Goal: Task Accomplishment & Management: Use online tool/utility

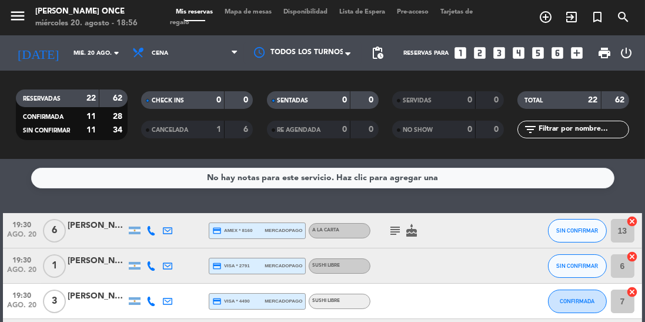
scroll to position [52, 0]
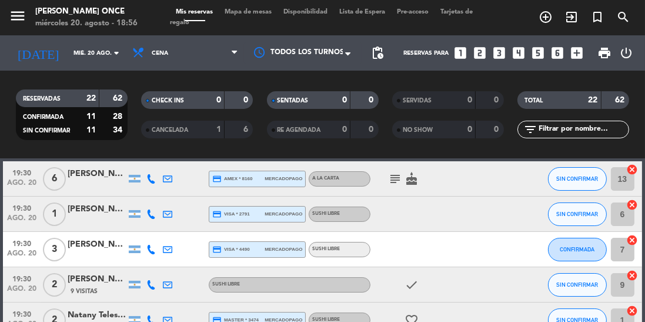
click at [315, 61] on div at bounding box center [303, 52] width 118 height 21
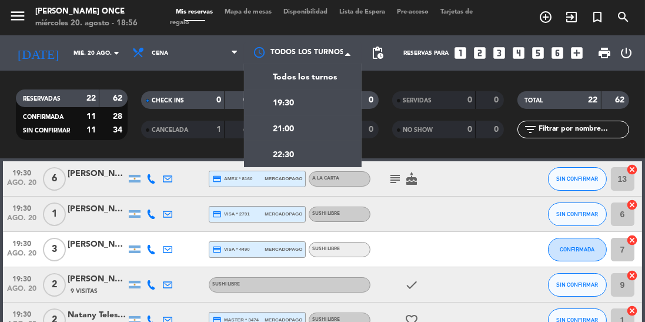
click at [298, 105] on div "19:30" at bounding box center [303, 102] width 118 height 26
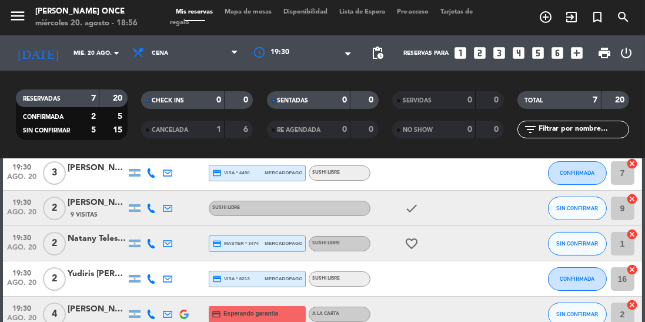
scroll to position [140, 0]
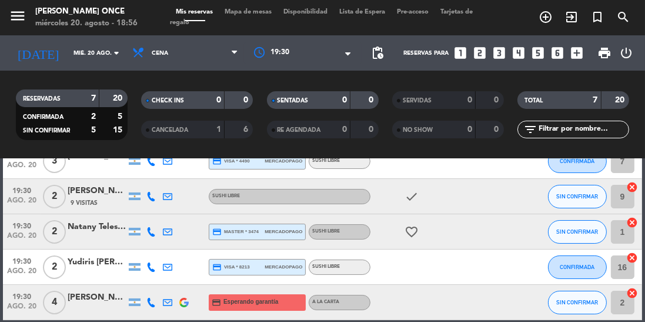
click at [305, 60] on div at bounding box center [303, 52] width 118 height 21
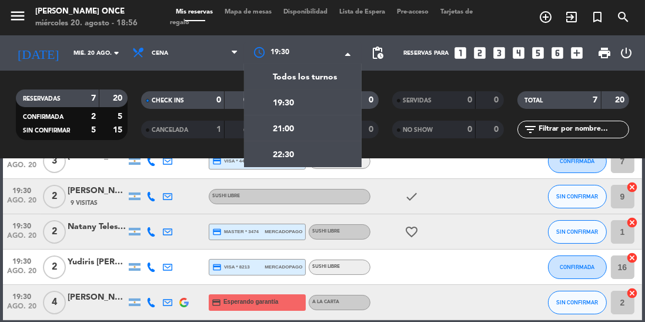
click at [304, 135] on div "21:00" at bounding box center [303, 128] width 118 height 26
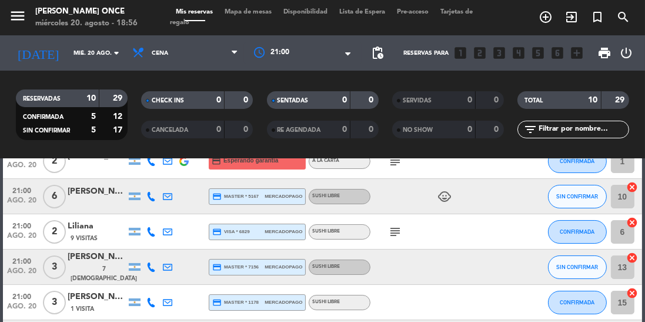
click at [311, 56] on div at bounding box center [303, 52] width 118 height 21
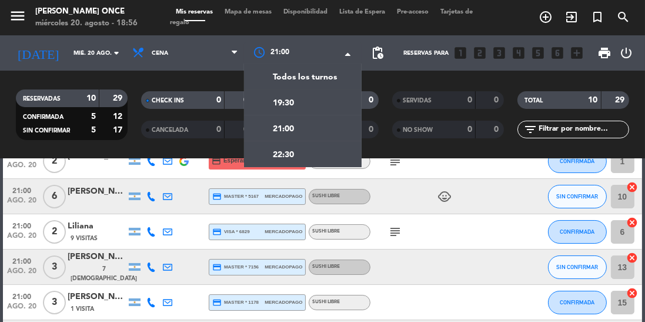
click at [300, 156] on div "22:30" at bounding box center [303, 154] width 118 height 26
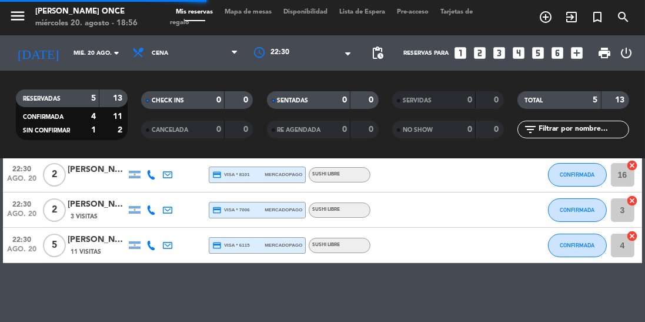
scroll to position [69, 0]
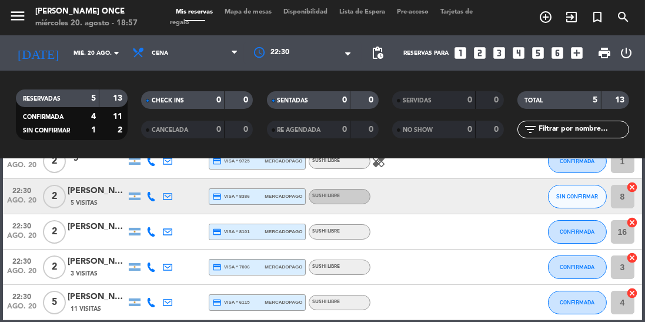
click at [301, 56] on div "× 22:30" at bounding box center [287, 53] width 39 height 12
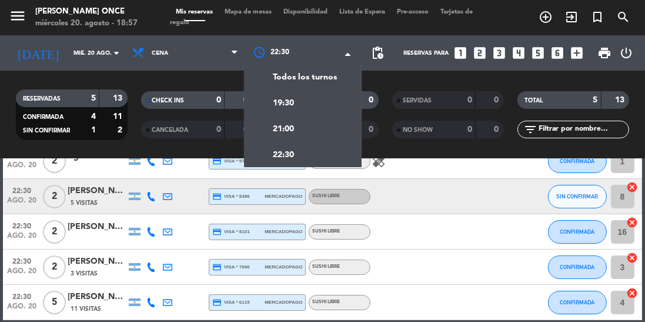
click at [312, 74] on span "Todos los turnos" at bounding box center [305, 78] width 64 height 14
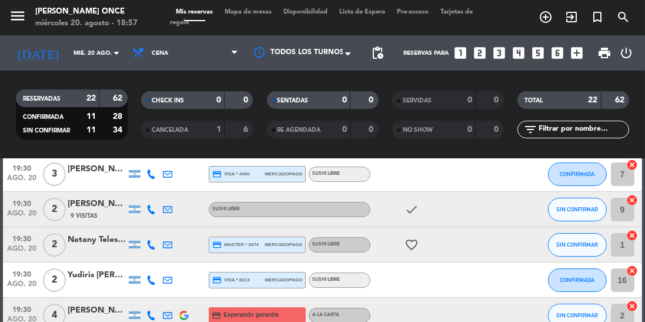
scroll to position [129, 0]
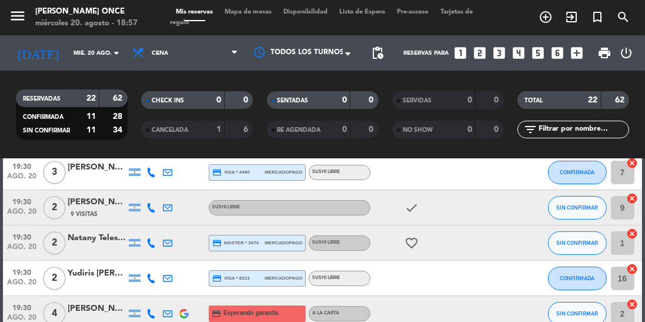
click at [149, 315] on icon at bounding box center [150, 313] width 9 height 9
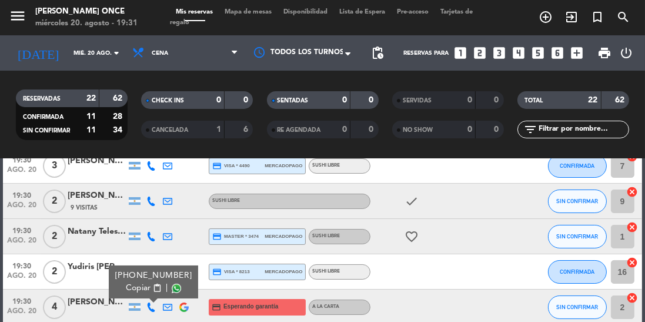
scroll to position [137, 0]
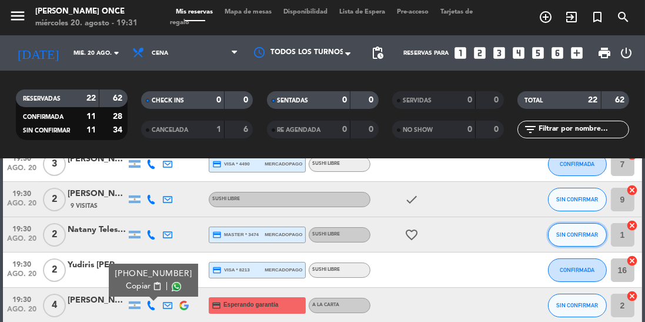
click at [571, 238] on button "SIN CONFIRMAR" at bounding box center [577, 235] width 59 height 24
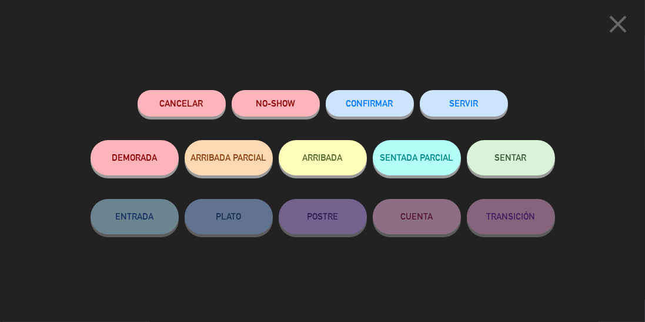
click at [473, 103] on button "SERVIR" at bounding box center [464, 103] width 88 height 26
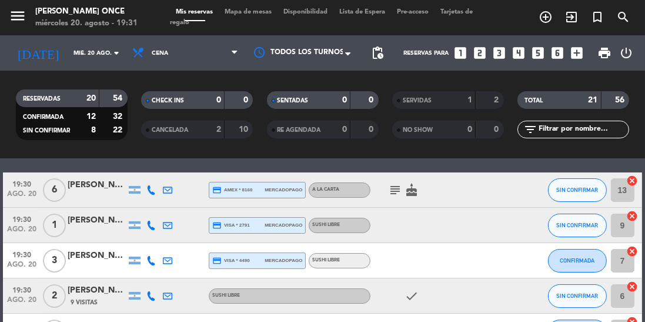
scroll to position [38, 0]
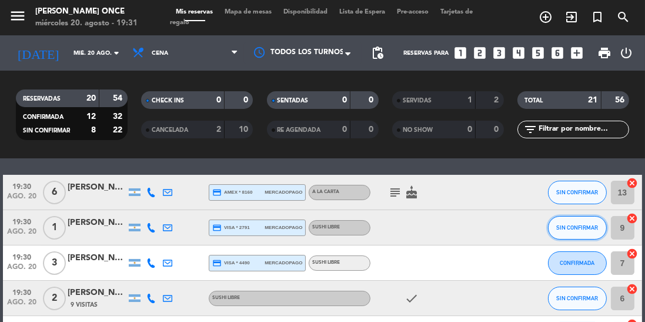
click at [576, 231] on button "SIN CONFIRMAR" at bounding box center [577, 228] width 59 height 24
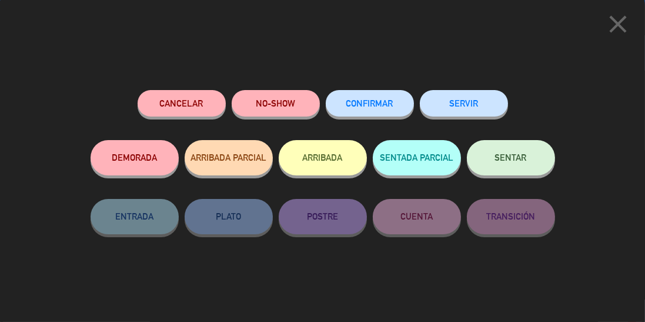
click at [483, 106] on button "SERVIR" at bounding box center [464, 103] width 88 height 26
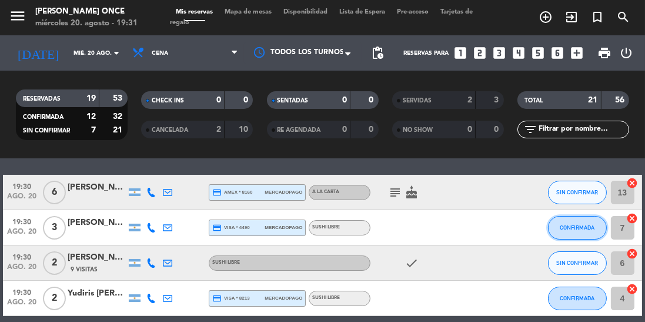
click at [584, 227] on span "CONFIRMADA" at bounding box center [577, 227] width 35 height 6
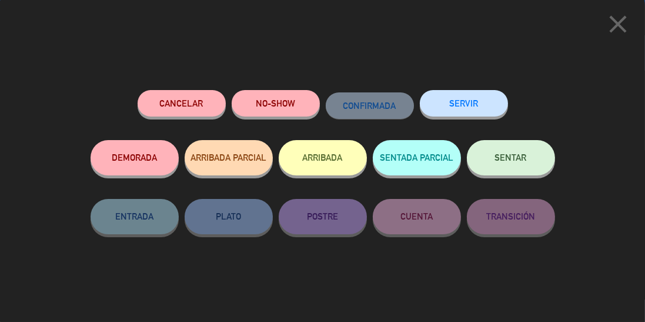
click at [469, 98] on button "SERVIR" at bounding box center [464, 103] width 88 height 26
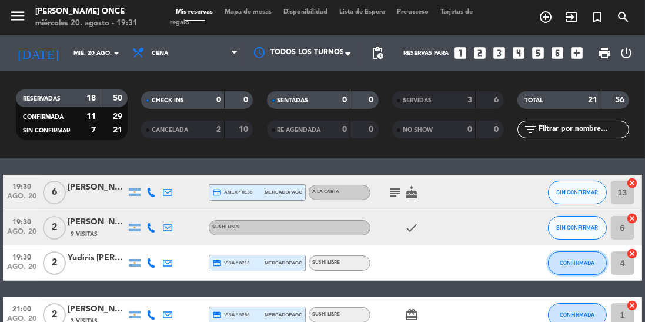
click at [588, 266] on button "CONFIRMADA" at bounding box center [577, 263] width 59 height 24
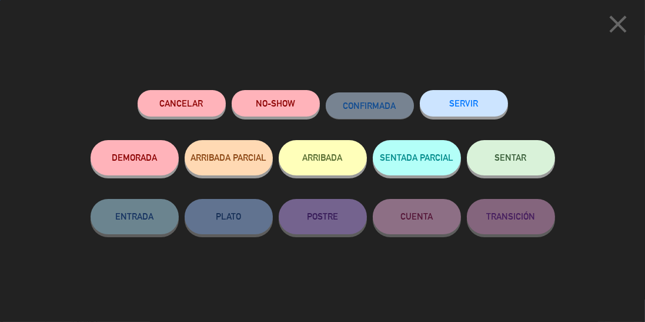
click at [483, 104] on button "SERVIR" at bounding box center [464, 103] width 88 height 26
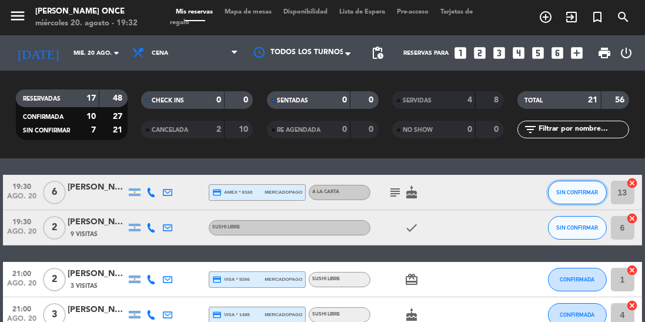
click at [579, 189] on span "SIN CONFIRMAR" at bounding box center [577, 192] width 42 height 6
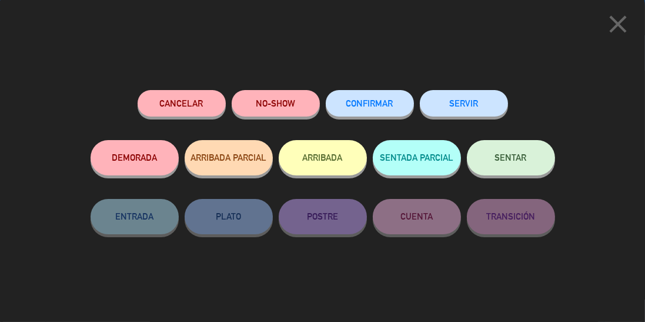
click at [482, 96] on button "SERVIR" at bounding box center [464, 103] width 88 height 26
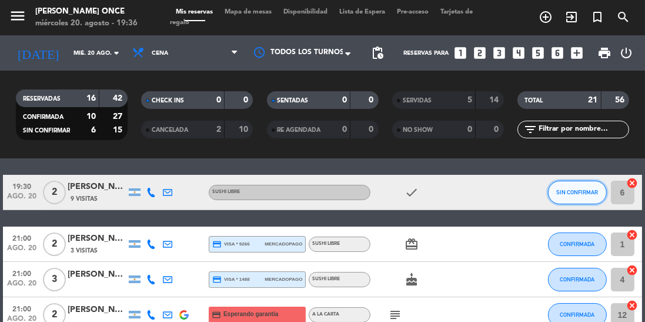
click at [586, 195] on button "SIN CONFIRMAR" at bounding box center [577, 193] width 59 height 24
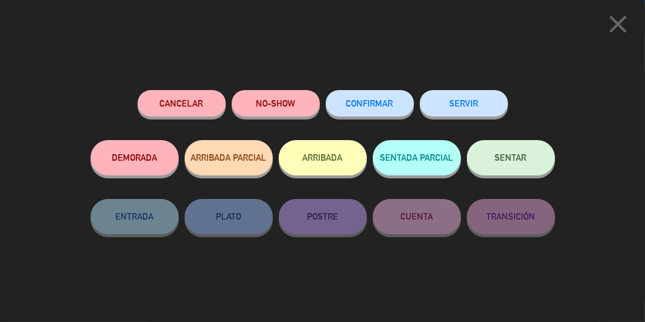
click at [486, 110] on button "SERVIR" at bounding box center [464, 103] width 88 height 26
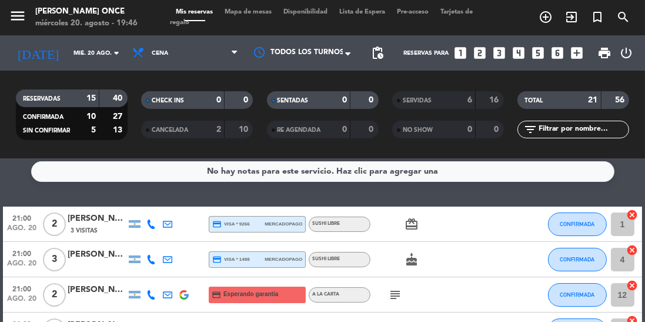
scroll to position [6, 0]
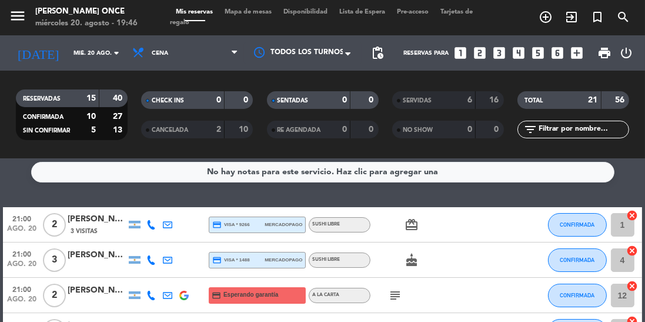
click at [401, 298] on icon "subject" at bounding box center [395, 295] width 14 height 14
